Goal: Find specific page/section

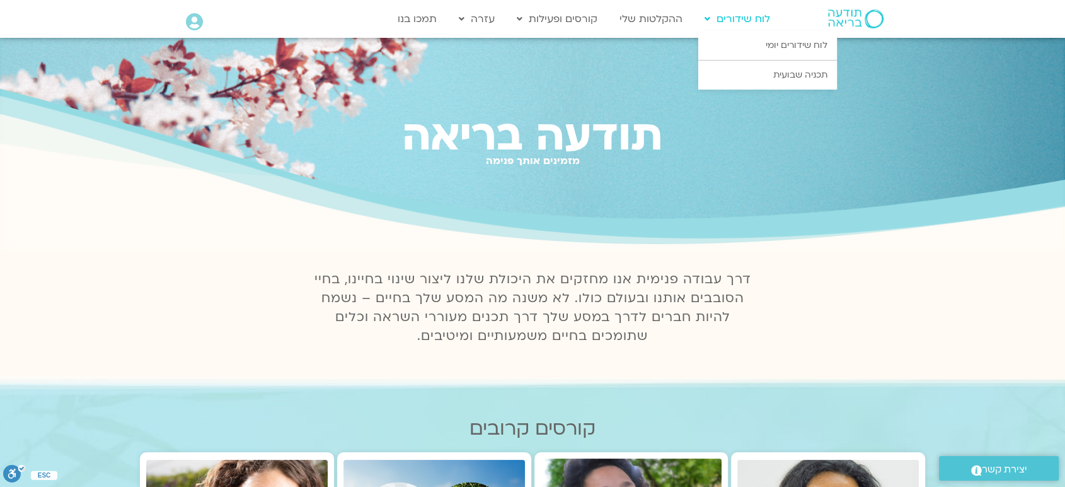
click at [709, 18] on icon at bounding box center [708, 18] width 6 height 9
click at [762, 43] on link "לוח שידורים יומי" at bounding box center [767, 45] width 139 height 29
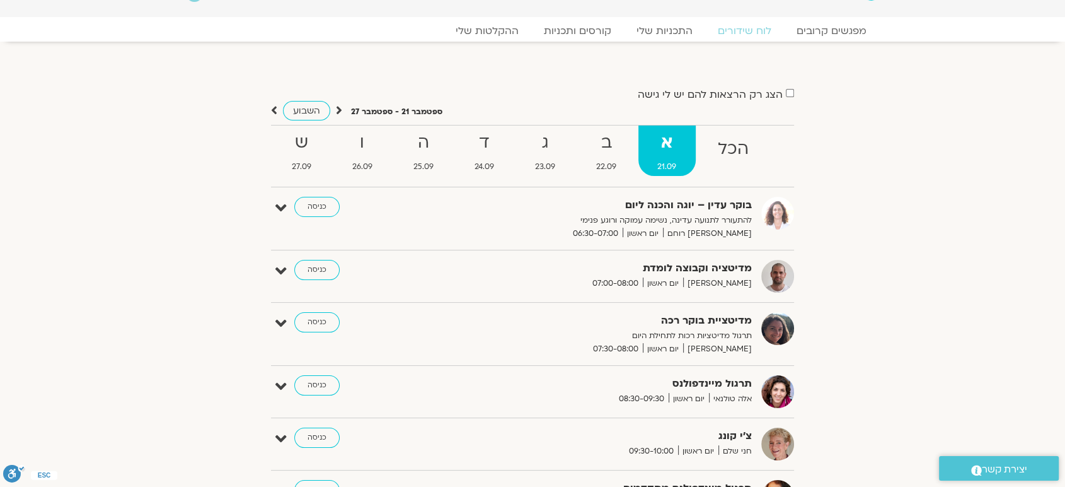
scroll to position [121, 0]
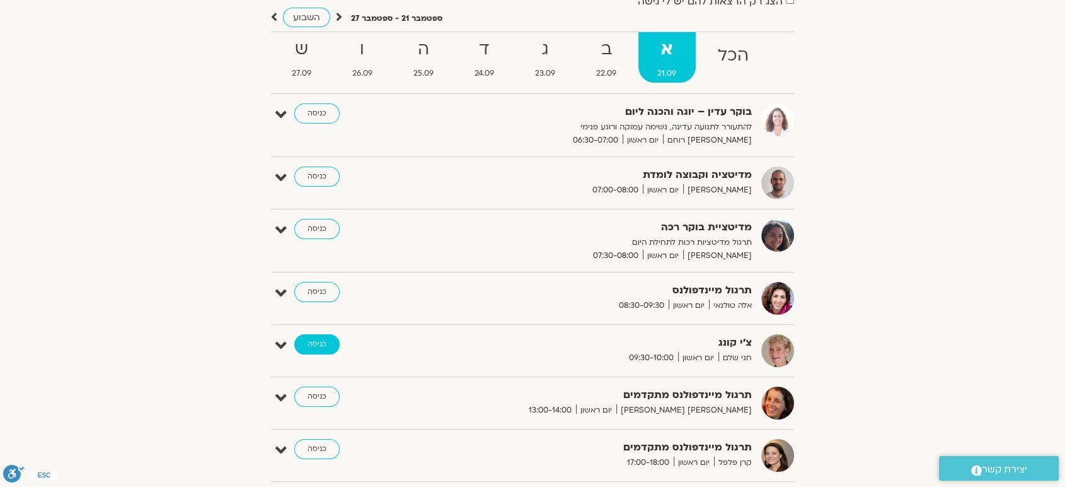
click at [303, 345] on link "כניסה" at bounding box center [316, 344] width 45 height 20
